Goal: Navigation & Orientation: Find specific page/section

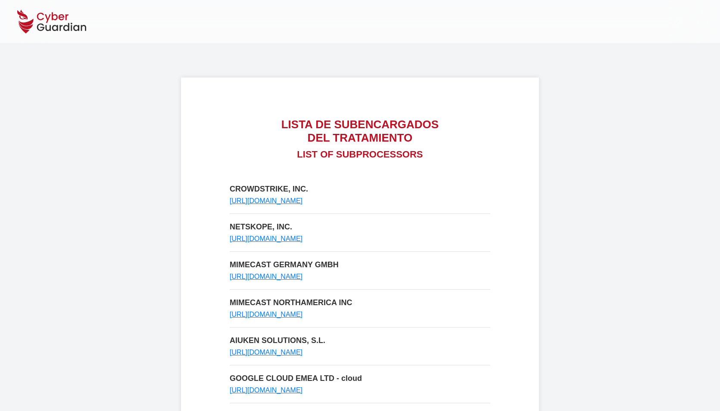
click at [266, 62] on main "LISTA DE SUBENCARGADOS DEL TRATAMIENTO LIST OF SUBPROCESSORS CROWDSTRIKE, INC. …" at bounding box center [360, 348] width 358 height 610
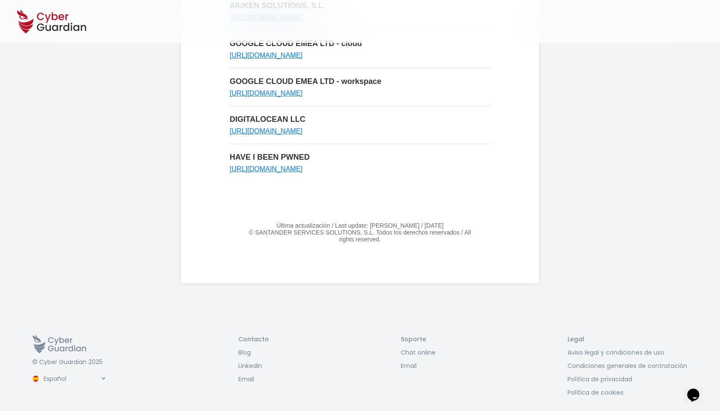
click at [636, 128] on body "LISTA DE SUBENCARGADOS DEL TRATAMIENTO LIST OF SUBPROCESSORS CROWDSTRIKE, INC. …" at bounding box center [360, 40] width 720 height 750
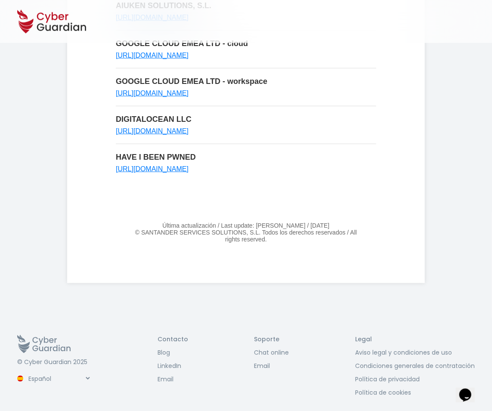
click at [267, 223] on p "Última actualización / Last update: [PERSON_NAME] / [DATE]" at bounding box center [246, 225] width 261 height 7
click at [254, 222] on p "Última actualización / Last update: [PERSON_NAME] / [DATE]" at bounding box center [246, 225] width 261 height 7
click at [280, 222] on p "Última actualización / Last update: [PERSON_NAME] / [DATE]" at bounding box center [246, 225] width 261 height 7
click at [250, 229] on p "© SANTANDER SERVICES SOLUTIONS, S.L. Todos los derechos reservados / All rights…" at bounding box center [246, 236] width 261 height 14
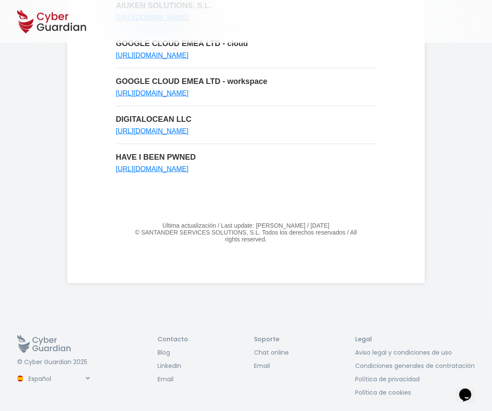
click at [250, 229] on p "© SANTANDER SERVICES SOLUTIONS, S.L. Todos los derechos reservados / All rights…" at bounding box center [246, 236] width 261 height 14
click at [442, 138] on body "LISTA DE SUBENCARGADOS DEL TRATAMIENTO LIST OF SUBPROCESSORS CROWDSTRIKE, INC. …" at bounding box center [246, 40] width 492 height 750
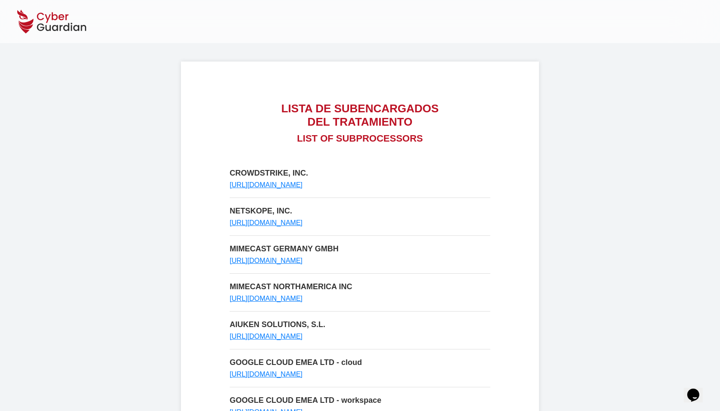
scroll to position [0, 0]
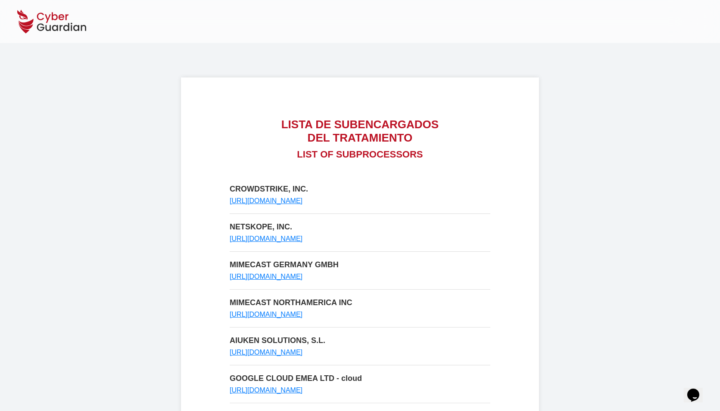
click at [502, 190] on div "LISTA DE SUBENCARGADOS DEL TRATAMIENTO LIST OF SUBPROCESSORS CROWDSTRIKE, INC. …" at bounding box center [360, 348] width 358 height 541
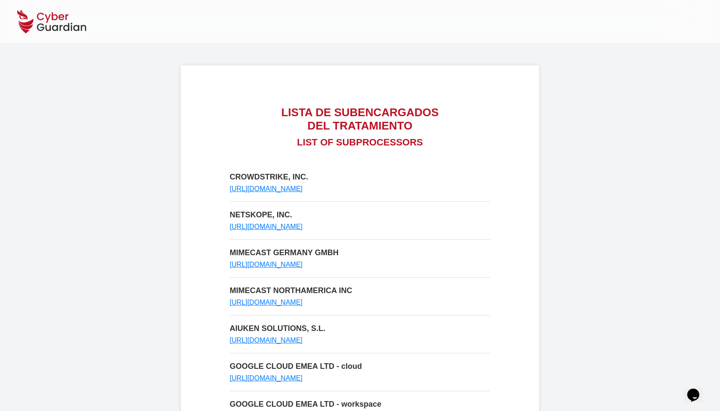
scroll to position [11, 0]
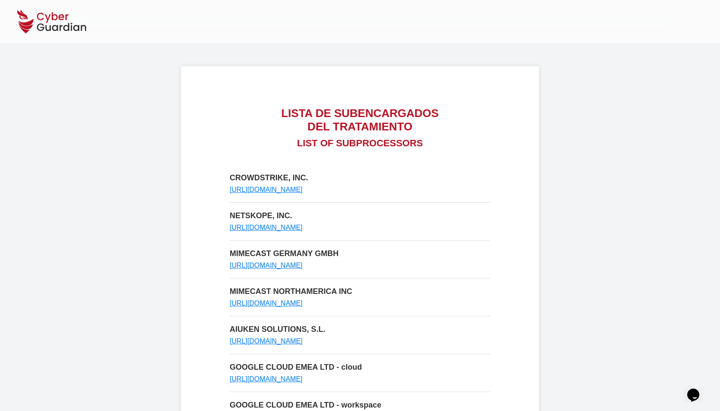
click at [363, 115] on h1 "LISTA DE SUBENCARGADOS DEL TRATAMIENTO" at bounding box center [360, 120] width 261 height 27
click at [298, 118] on h1 "LISTA DE SUBENCARGADOS DEL TRATAMIENTO" at bounding box center [360, 120] width 261 height 27
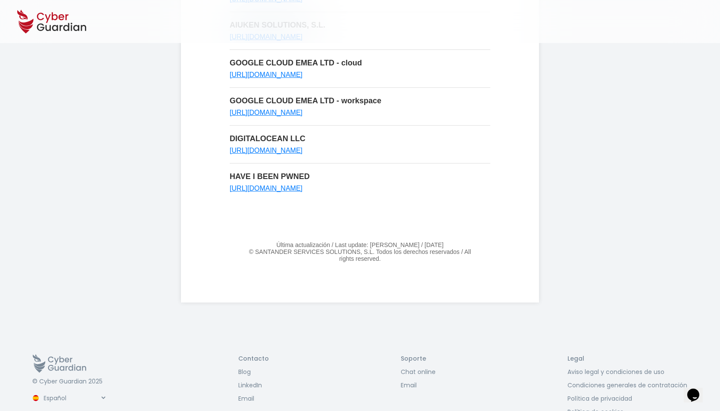
scroll to position [0, 0]
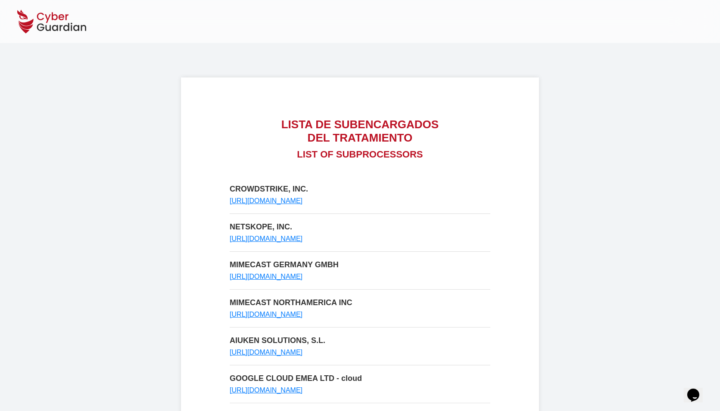
click at [503, 197] on div "LISTA DE SUBENCARGADOS DEL TRATAMIENTO LIST OF SUBPROCESSORS CROWDSTRIKE, INC. …" at bounding box center [360, 348] width 358 height 541
